Goal: Contribute content: Contribute content

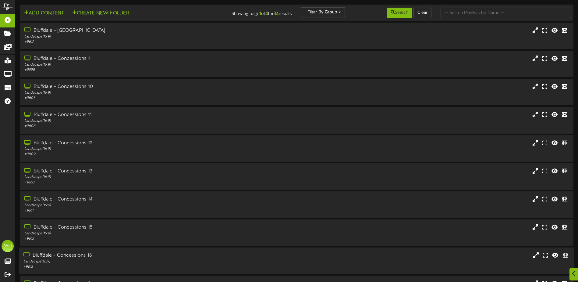
scroll to position [45, 0]
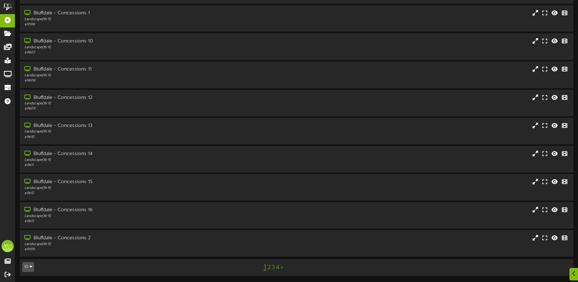
click at [34, 265] on div "10 5 10 25 50 100" at bounding box center [41, 266] width 47 height 11
drag, startPoint x: 34, startPoint y: 265, endPoint x: 30, endPoint y: 269, distance: 5.8
click at [30, 268] on icon "button" at bounding box center [31, 266] width 3 height 4
click at [26, 255] on div "100" at bounding box center [29, 254] width 12 height 9
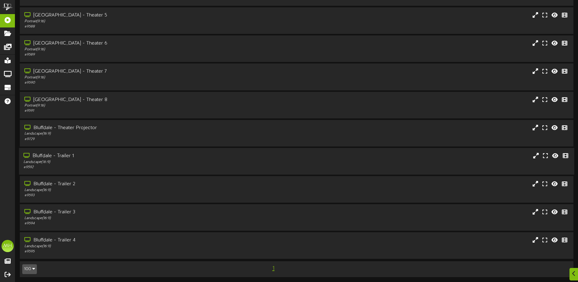
scroll to position [718, 0]
click at [85, 163] on div "Landscape ( 16:9 )" at bounding box center [134, 160] width 222 height 5
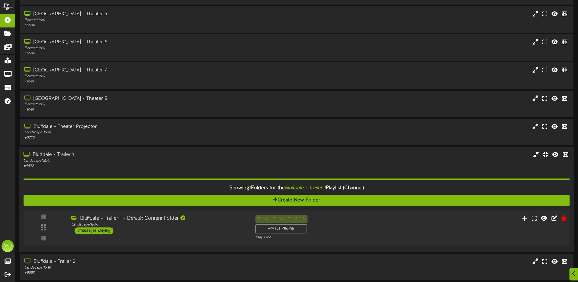
click at [152, 217] on div "Bluffdale - Trailer 1 - Default Content Folder" at bounding box center [158, 217] width 175 height 7
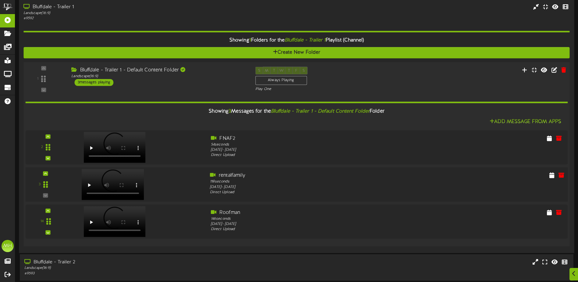
scroll to position [870, 0]
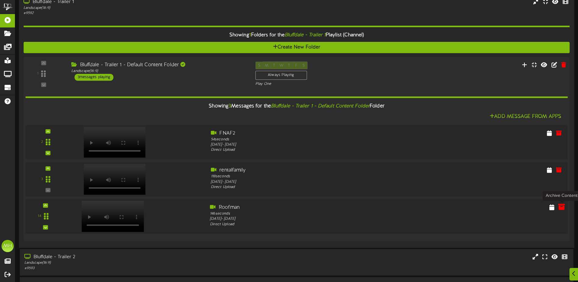
click at [559, 208] on icon at bounding box center [561, 206] width 7 height 7
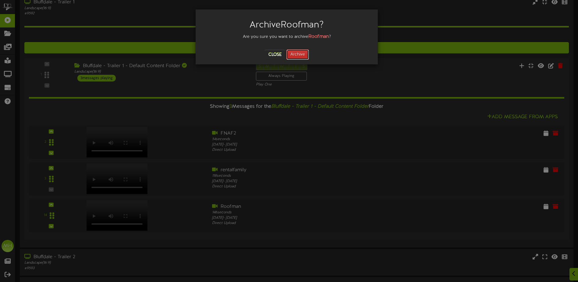
click at [302, 55] on button "Archive" at bounding box center [297, 54] width 23 height 10
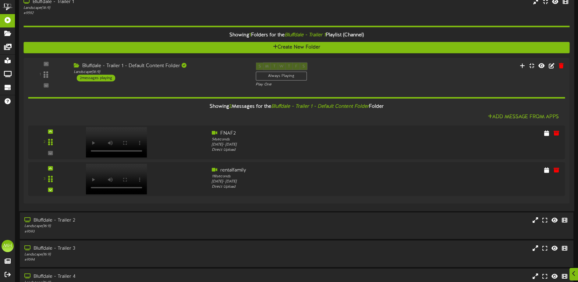
click at [69, 14] on div "# 9592" at bounding box center [134, 13] width 222 height 5
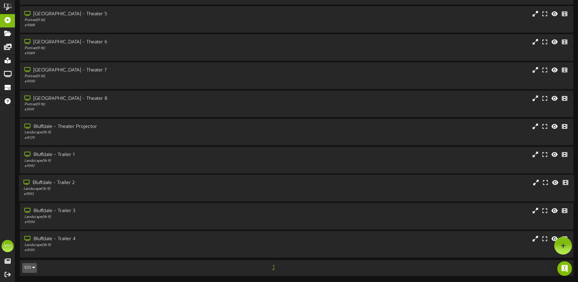
click at [95, 196] on div "# 9593" at bounding box center [134, 193] width 222 height 5
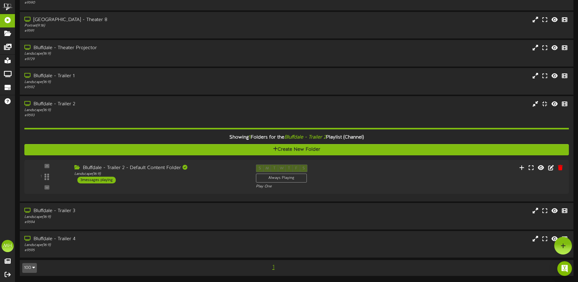
scroll to position [797, 0]
click at [152, 172] on div "Landscape ( 16:9 )" at bounding box center [158, 173] width 175 height 5
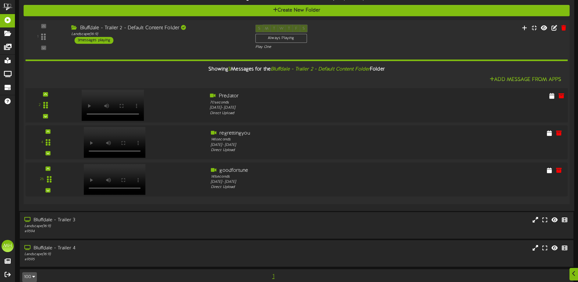
scroll to position [944, 0]
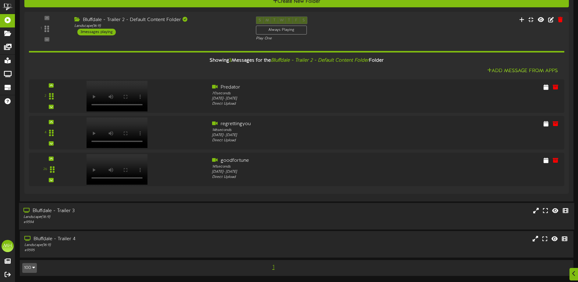
click at [141, 216] on div "Landscape ( 16:9 )" at bounding box center [134, 216] width 222 height 5
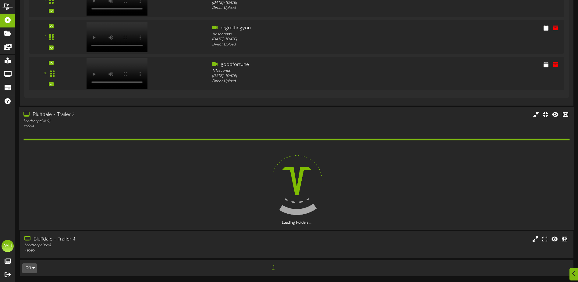
scroll to position [1040, 0]
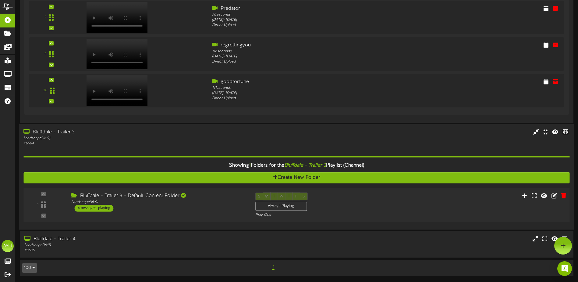
click at [130, 209] on div "Bluffdale - Trailer 3 - Default Content Folder Landscape ( 16:9 ) 4 messages pl…" at bounding box center [159, 201] width 184 height 19
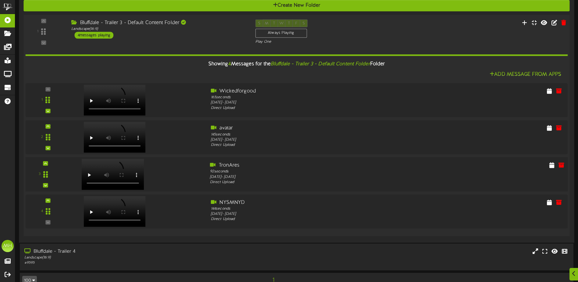
scroll to position [1207, 0]
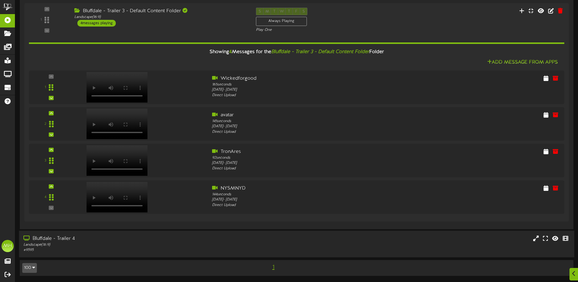
click at [108, 245] on div "Landscape ( 16:9 )" at bounding box center [134, 244] width 222 height 5
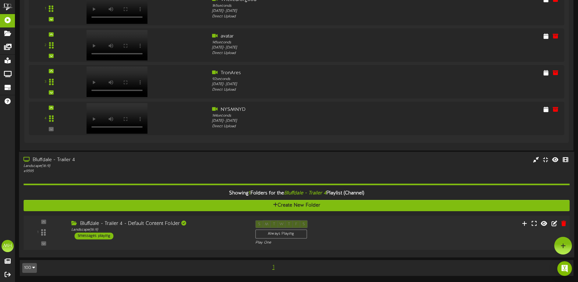
click at [145, 242] on div "1 ( 16:9" at bounding box center [296, 232] width 551 height 25
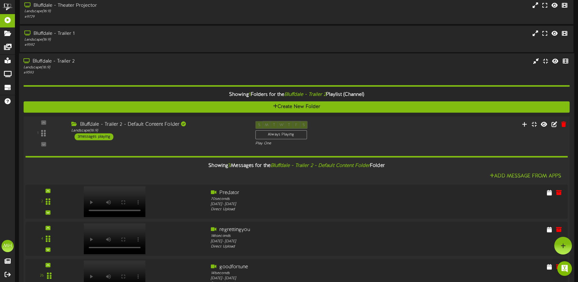
scroll to position [836, 0]
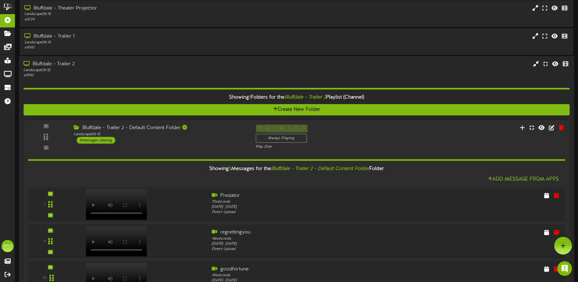
click at [132, 64] on div "Bluffdale - Trailer 2" at bounding box center [134, 64] width 222 height 7
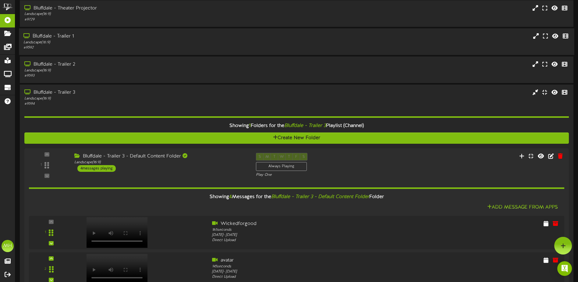
click at [115, 43] on div "Landscape ( 16:9 )" at bounding box center [134, 42] width 222 height 5
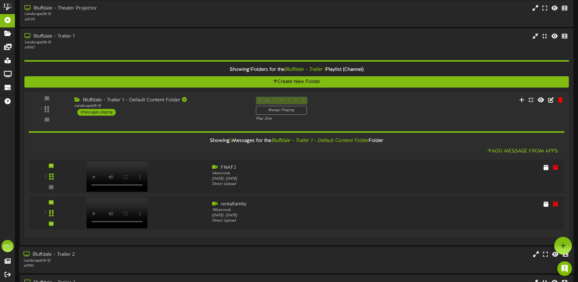
click at [84, 264] on div "# 9593" at bounding box center [134, 265] width 222 height 5
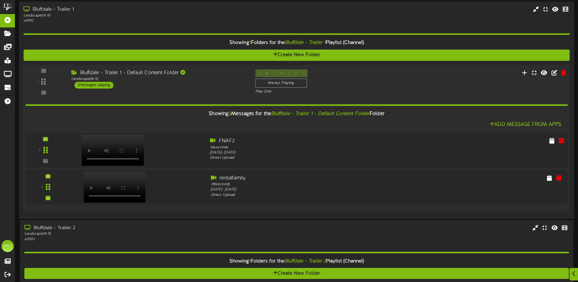
scroll to position [867, 0]
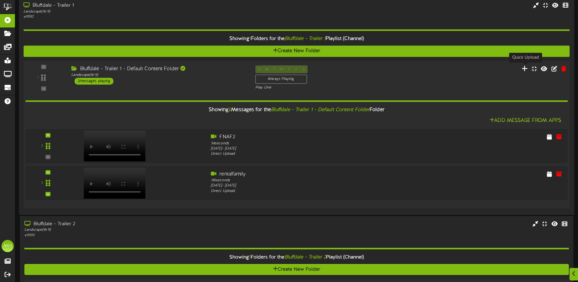
click at [524, 67] on icon at bounding box center [525, 68] width 6 height 7
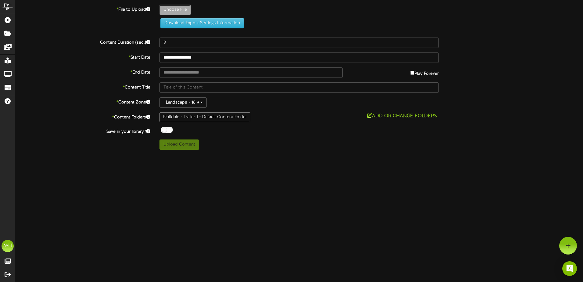
type input "**********"
type input "roofman"
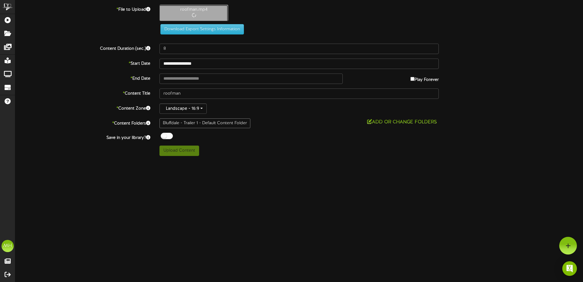
type input "146"
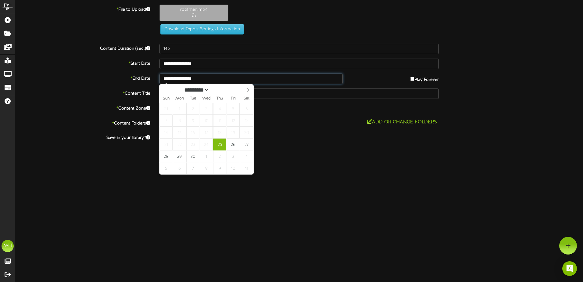
click at [264, 81] on input "**********" at bounding box center [250, 78] width 183 height 10
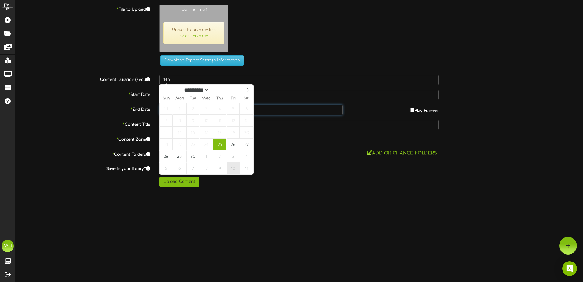
type input "**********"
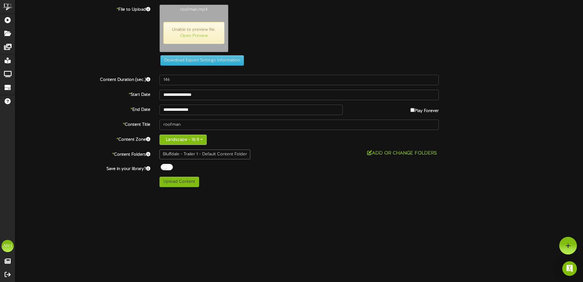
click at [190, 141] on button "Landscape - 16:9" at bounding box center [182, 139] width 47 height 10
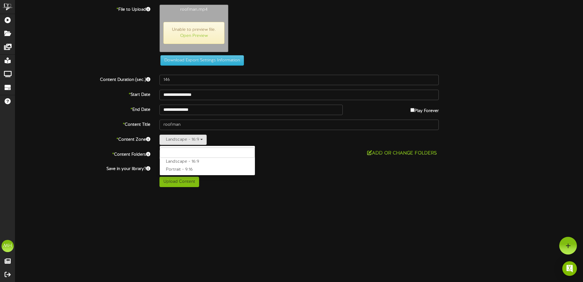
click at [295, 178] on div "Upload Content" at bounding box center [299, 181] width 288 height 10
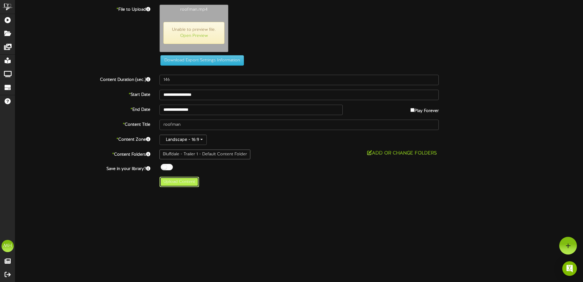
click at [192, 186] on button "Upload Content" at bounding box center [179, 181] width 40 height 10
